Goal: Navigation & Orientation: Understand site structure

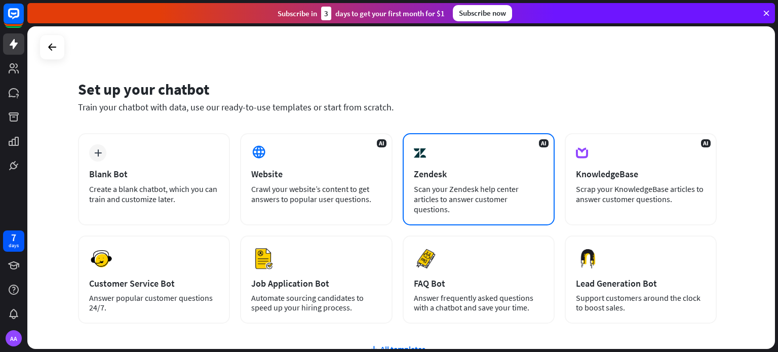
scroll to position [85, 0]
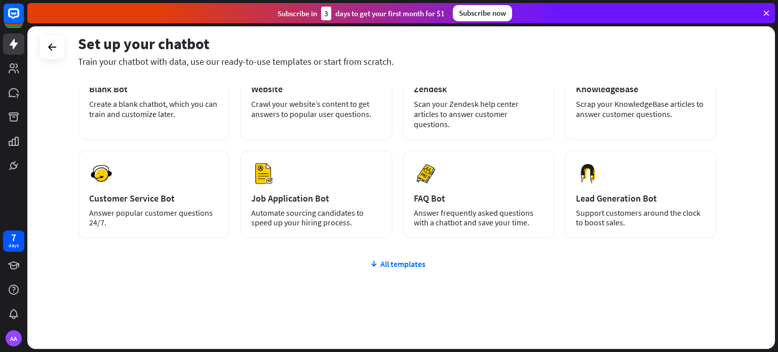
click at [393, 259] on div "All templates" at bounding box center [397, 264] width 639 height 10
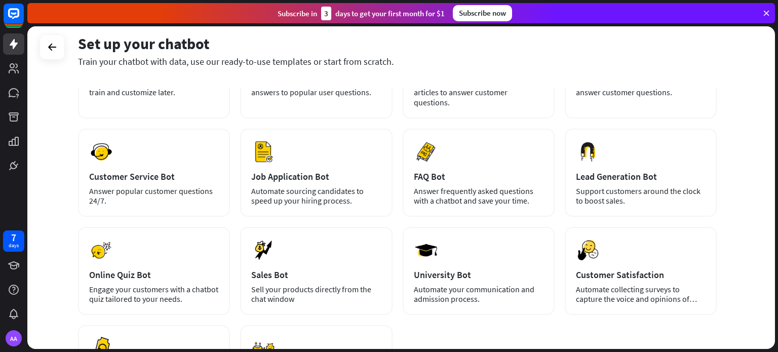
scroll to position [0, 0]
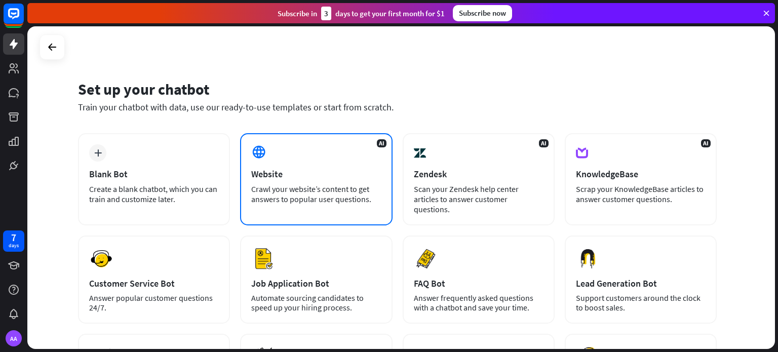
click at [278, 186] on div "Crawl your website’s content to get answers to popular user questions." at bounding box center [316, 194] width 130 height 20
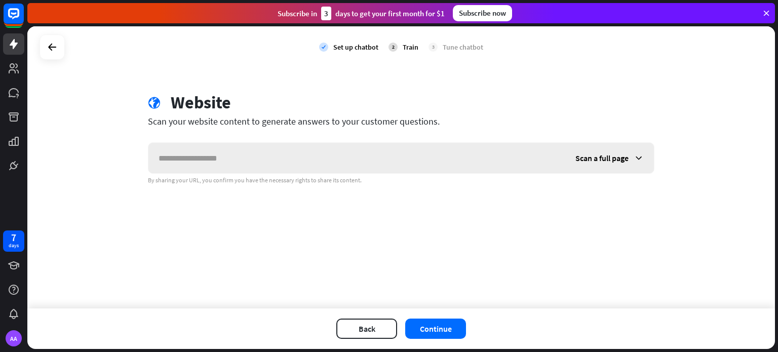
click at [205, 164] on input "text" at bounding box center [356, 158] width 417 height 30
click at [8, 92] on icon at bounding box center [14, 93] width 12 height 12
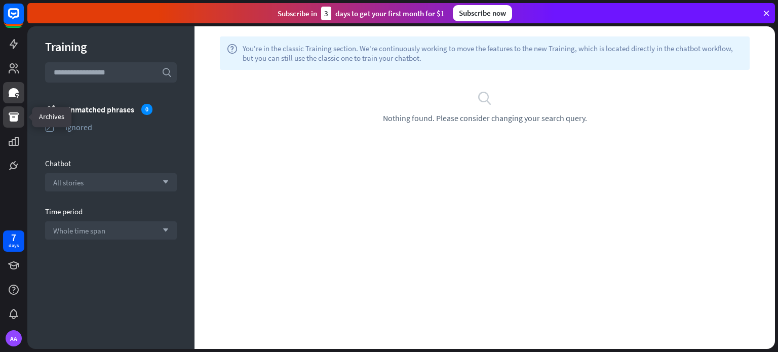
click at [14, 114] on icon at bounding box center [14, 117] width 12 height 12
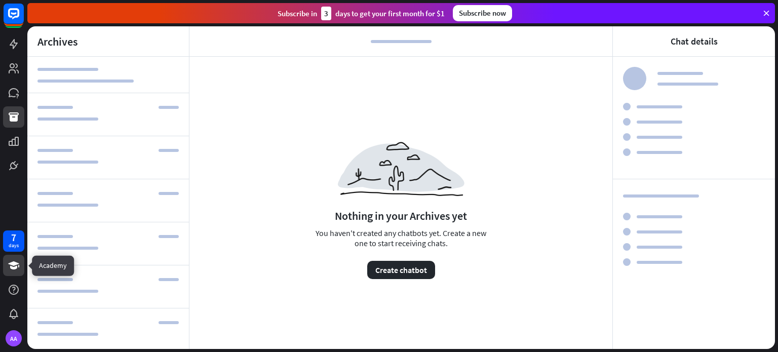
click at [12, 263] on icon at bounding box center [13, 265] width 11 height 8
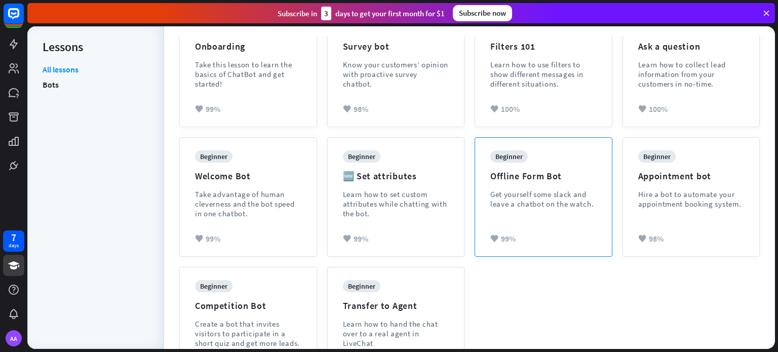
scroll to position [205, 0]
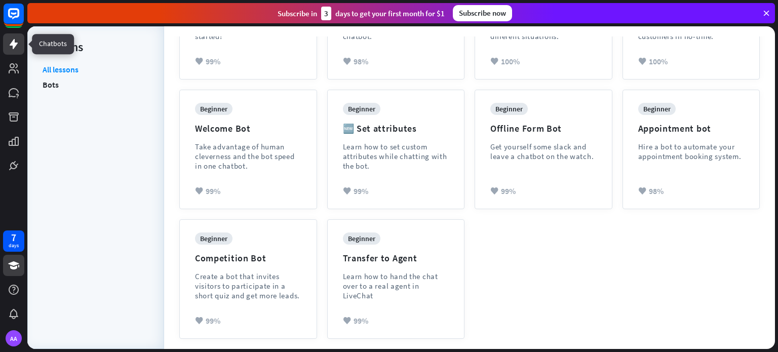
click at [14, 47] on icon at bounding box center [14, 44] width 8 height 10
